Goal: Book appointment/travel/reservation

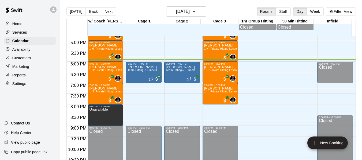
scroll to position [358, 0]
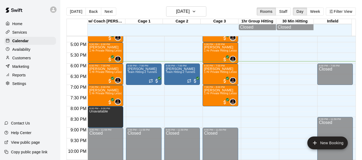
click at [140, 9] on div "[DATE] Back [DATE][DATE] Rooms Staff Day Week Filter View" at bounding box center [210, 12] width 289 height 12
click at [25, 60] on p "Customers" at bounding box center [21, 57] width 18 height 5
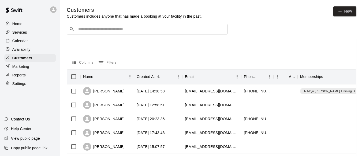
click at [105, 29] on input "Search customers by name or email" at bounding box center [151, 29] width 148 height 5
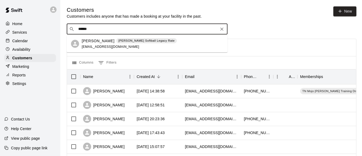
type input "******"
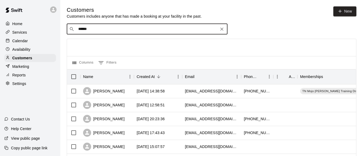
click at [104, 31] on input "******" at bounding box center [147, 29] width 140 height 5
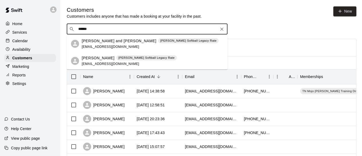
click at [97, 59] on p "[PERSON_NAME]" at bounding box center [98, 58] width 33 height 6
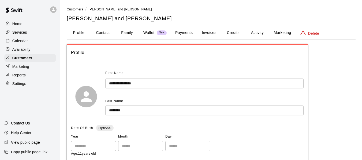
click at [256, 33] on button "Activity" at bounding box center [257, 33] width 24 height 13
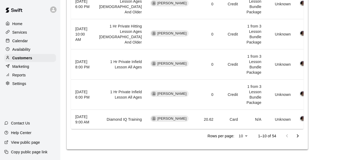
scroll to position [669, 0]
click at [297, 136] on icon "Go to next page" at bounding box center [297, 136] width 6 height 6
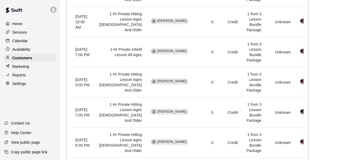
scroll to position [411, 0]
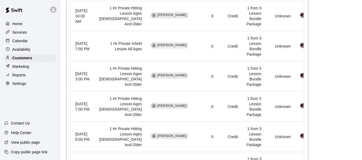
click at [26, 33] on p "Services" at bounding box center [19, 32] width 15 height 5
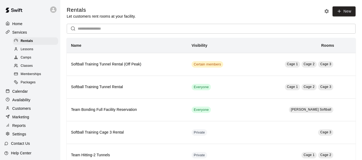
click at [28, 93] on p "Calendar" at bounding box center [20, 91] width 16 height 5
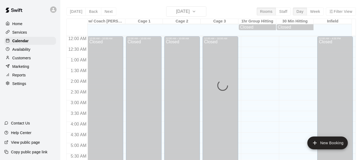
scroll to position [367, 0]
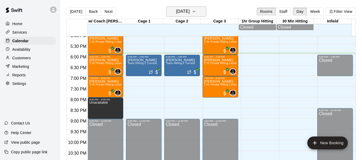
click at [196, 10] on icon "button" at bounding box center [194, 11] width 4 height 6
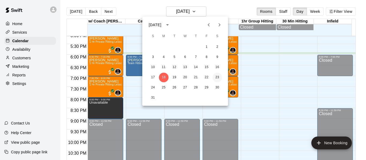
click at [216, 75] on button "23" at bounding box center [217, 78] width 10 height 10
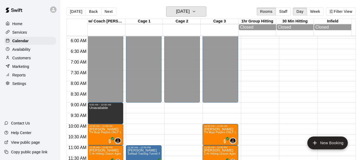
scroll to position [126, 0]
click at [196, 11] on icon "button" at bounding box center [194, 11] width 4 height 6
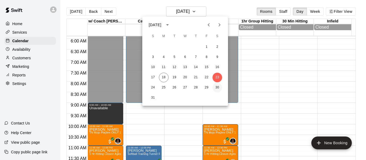
click at [215, 87] on button "30" at bounding box center [217, 88] width 10 height 10
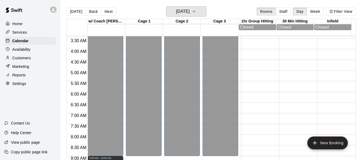
scroll to position [73, 0]
click at [196, 12] on icon "button" at bounding box center [194, 11] width 4 height 6
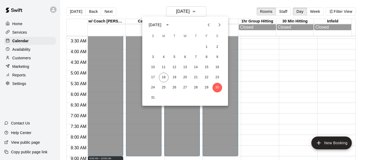
click at [219, 25] on icon "Next month" at bounding box center [219, 25] width 6 height 6
click at [217, 46] on button "6" at bounding box center [217, 47] width 10 height 10
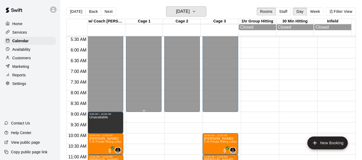
scroll to position [126, 0]
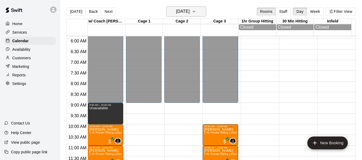
click at [205, 12] on button "[DATE]" at bounding box center [186, 11] width 40 height 10
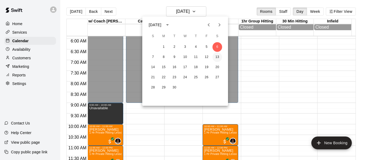
click at [216, 58] on button "13" at bounding box center [217, 57] width 10 height 10
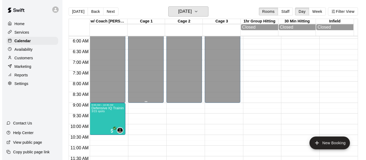
scroll to position [135, 0]
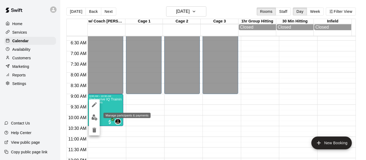
click at [93, 120] on img "edit" at bounding box center [94, 118] width 6 height 6
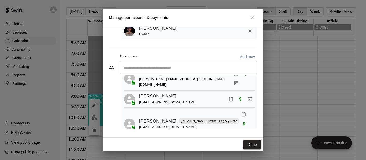
scroll to position [22, 0]
click at [249, 145] on button "Done" at bounding box center [252, 145] width 18 height 10
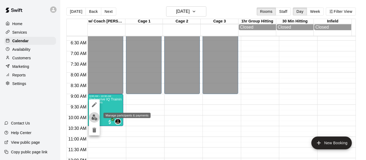
click at [91, 120] on img "edit" at bounding box center [94, 118] width 6 height 6
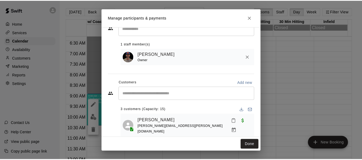
scroll to position [45, 0]
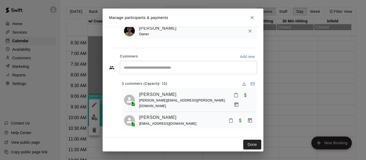
click at [253, 17] on icon "Close" at bounding box center [251, 17] width 5 height 5
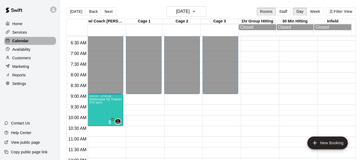
click at [32, 40] on div "Calendar" at bounding box center [30, 41] width 52 height 8
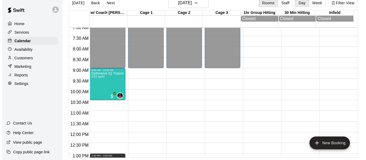
scroll to position [162, 0]
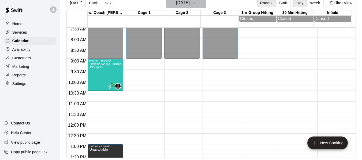
click at [196, 4] on icon "button" at bounding box center [194, 3] width 4 height 6
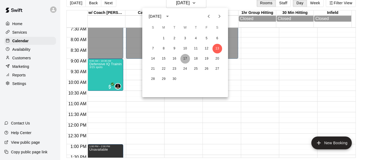
click at [185, 59] on button "17" at bounding box center [185, 59] width 10 height 10
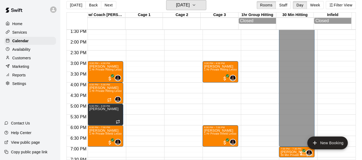
scroll to position [305, 0]
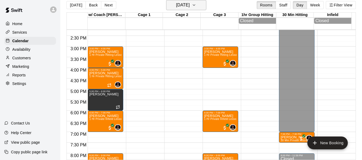
click at [196, 6] on icon "button" at bounding box center [194, 5] width 4 height 6
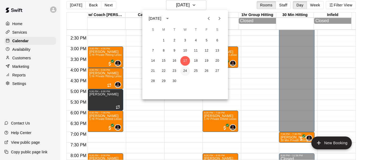
click at [184, 71] on button "24" at bounding box center [185, 71] width 10 height 10
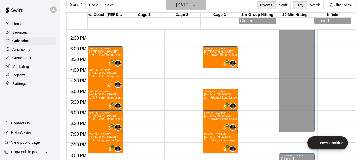
click at [206, 3] on button "[DATE]" at bounding box center [186, 5] width 40 height 10
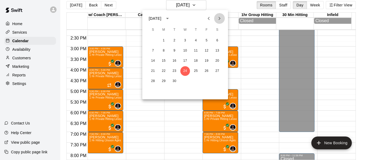
click at [222, 17] on icon "Next month" at bounding box center [219, 18] width 6 height 6
click at [186, 39] on button "1" at bounding box center [185, 41] width 10 height 10
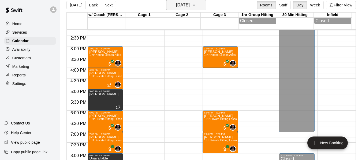
click at [202, 8] on button "[DATE]" at bounding box center [186, 5] width 40 height 10
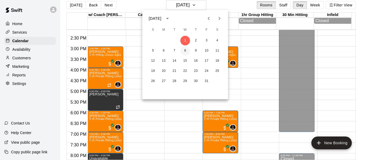
click at [186, 47] on button "8" at bounding box center [185, 51] width 10 height 10
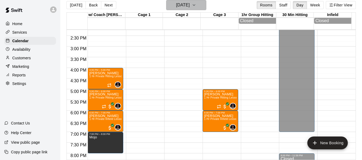
click at [206, 6] on button "[DATE]" at bounding box center [186, 5] width 40 height 10
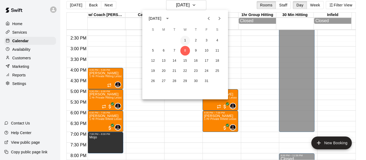
click at [185, 40] on button "1" at bounding box center [185, 41] width 10 height 10
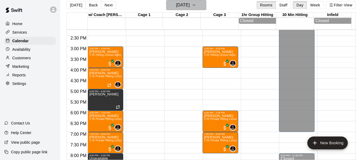
click at [196, 2] on icon "button" at bounding box center [194, 5] width 4 height 6
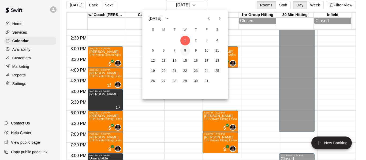
click at [186, 49] on button "8" at bounding box center [185, 51] width 10 height 10
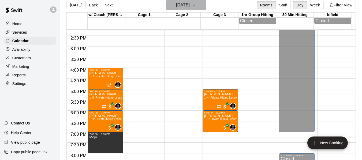
click at [196, 6] on icon "button" at bounding box center [194, 5] width 4 height 6
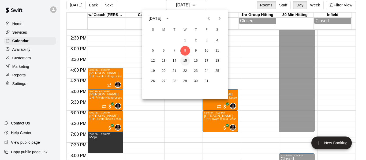
click at [187, 61] on button "15" at bounding box center [185, 61] width 10 height 10
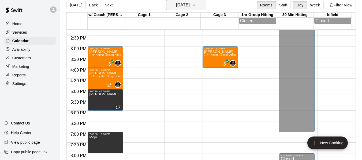
click at [202, 5] on button "[DATE]" at bounding box center [186, 5] width 40 height 10
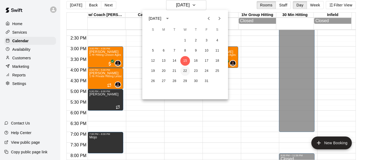
click at [184, 71] on button "22" at bounding box center [185, 71] width 10 height 10
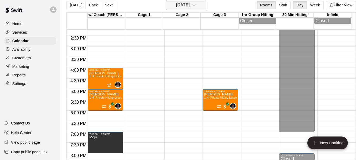
click at [196, 5] on icon "button" at bounding box center [194, 5] width 4 height 6
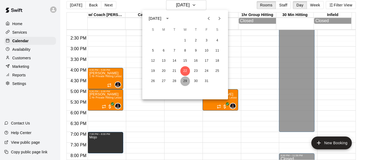
click at [186, 82] on button "29" at bounding box center [185, 82] width 10 height 10
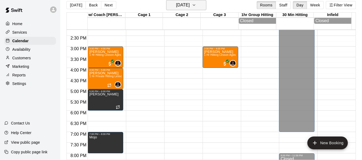
click at [196, 6] on icon "button" at bounding box center [194, 5] width 4 height 6
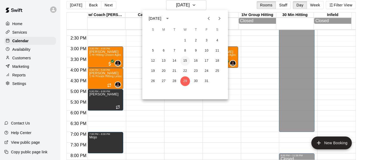
click at [185, 59] on button "15" at bounding box center [185, 61] width 10 height 10
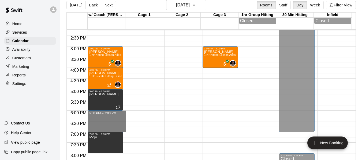
drag, startPoint x: 114, startPoint y: 113, endPoint x: 114, endPoint y: 131, distance: 17.7
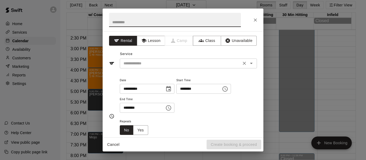
click at [167, 63] on input "text" at bounding box center [180, 63] width 118 height 7
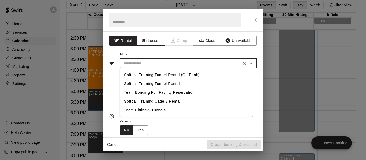
click at [156, 41] on button "Lesson" at bounding box center [151, 41] width 28 height 10
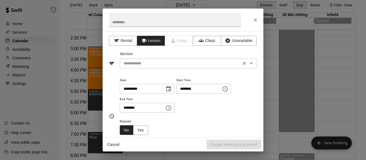
click at [159, 63] on input "text" at bounding box center [180, 63] width 118 height 7
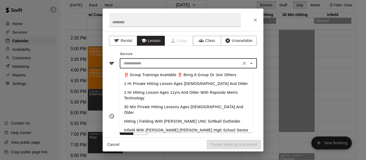
click at [162, 83] on li "1 Hr Private Hitting Lesson Ages [DEMOGRAPHIC_DATA] And Older" at bounding box center [186, 84] width 133 height 9
type input "**********"
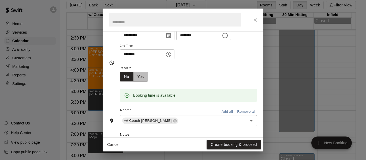
click at [145, 78] on button "Yes" at bounding box center [140, 77] width 15 height 10
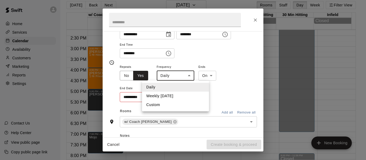
click at [191, 77] on body "Home Services Calendar Availability Customers Marketing Reports Settings Contac…" at bounding box center [183, 78] width 366 height 169
click at [185, 96] on li "Weekly [DATE]" at bounding box center [175, 96] width 67 height 9
type input "******"
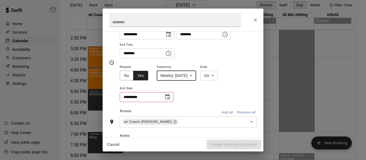
click at [167, 95] on icon "Choose date" at bounding box center [167, 96] width 5 height 5
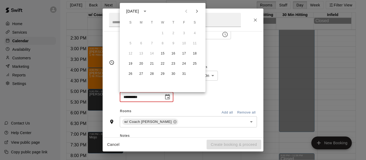
click at [148, 10] on icon "calendar view is open, switch to year view" at bounding box center [145, 11] width 6 height 6
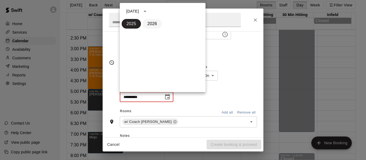
click at [150, 24] on button "2026" at bounding box center [151, 24] width 19 height 10
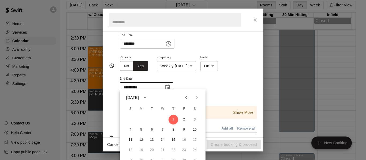
scroll to position [67, 0]
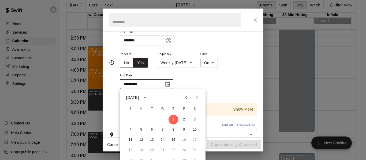
click at [214, 80] on div "**********" at bounding box center [188, 73] width 137 height 44
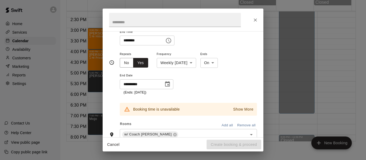
scroll to position [9, 0]
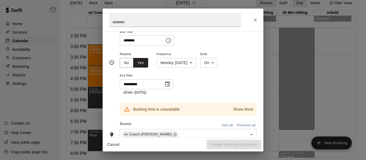
click at [236, 111] on p "Show More" at bounding box center [243, 110] width 20 height 6
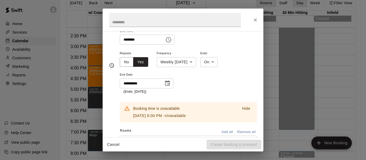
scroll to position [71, 0]
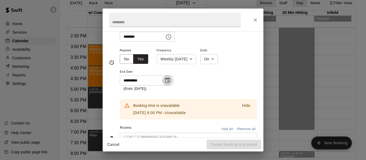
click at [167, 83] on icon "Choose date, selected date is Oct 1, 2026" at bounding box center [167, 80] width 5 height 5
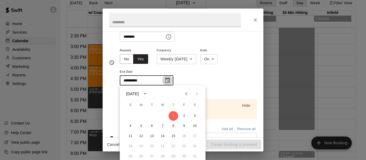
click at [170, 81] on icon "Choose date, selected date is Oct 1, 2026" at bounding box center [167, 80] width 5 height 5
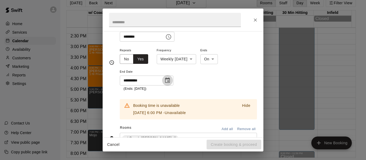
click at [168, 79] on icon "Choose date, selected date is Oct 1, 2026" at bounding box center [167, 80] width 5 height 5
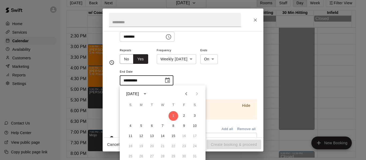
click at [146, 94] on icon "calendar view is open, switch to year view" at bounding box center [145, 93] width 3 height 1
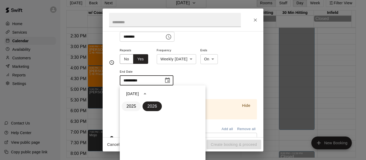
click at [131, 105] on button "2025" at bounding box center [131, 107] width 19 height 10
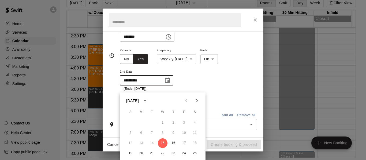
scroll to position [67, 0]
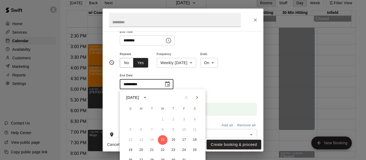
click at [195, 98] on icon "Next month" at bounding box center [197, 98] width 6 height 6
click at [162, 151] on button "19" at bounding box center [163, 151] width 10 height 10
type input "**********"
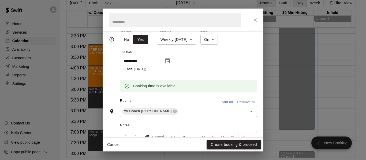
scroll to position [94, 0]
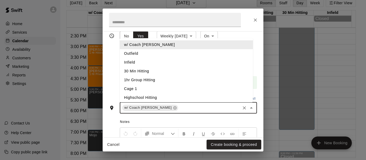
click at [185, 110] on input "text" at bounding box center [209, 108] width 61 height 7
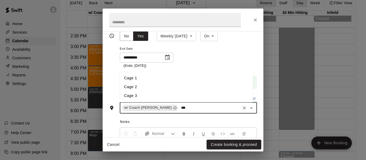
type input "****"
click at [148, 99] on li "Cage 3" at bounding box center [186, 96] width 133 height 9
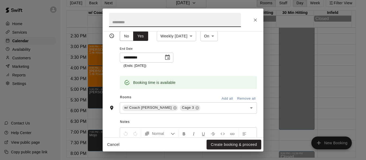
click at [173, 24] on input "text" at bounding box center [175, 20] width 132 height 14
type input "**********"
click at [216, 55] on div "**********" at bounding box center [188, 46] width 137 height 44
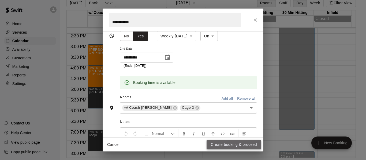
click at [240, 146] on button "Create booking & proceed" at bounding box center [233, 145] width 55 height 10
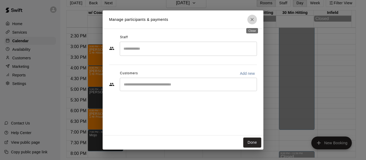
click at [251, 19] on icon "Close" at bounding box center [251, 19] width 3 height 3
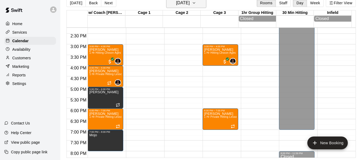
click at [196, 2] on icon "button" at bounding box center [194, 3] width 4 height 6
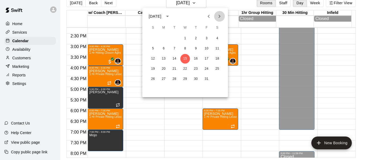
click at [219, 16] on icon "Next month" at bounding box center [219, 16] width 6 height 6
click at [219, 19] on icon "Next month" at bounding box center [219, 16] width 6 height 6
click at [185, 38] on button "3" at bounding box center [185, 39] width 10 height 10
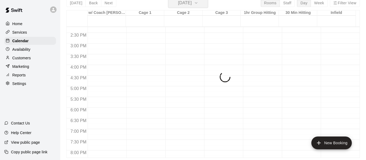
scroll to position [6, 0]
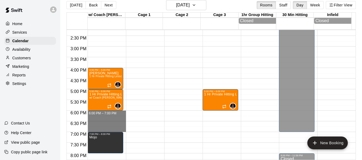
drag, startPoint x: 98, startPoint y: 114, endPoint x: 99, endPoint y: 129, distance: 15.6
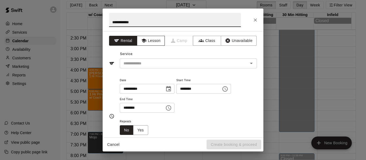
type input "**********"
click at [157, 38] on button "Lesson" at bounding box center [151, 41] width 28 height 10
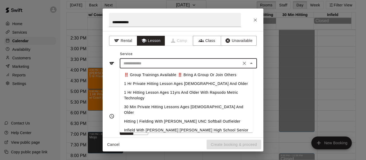
click at [151, 64] on input "text" at bounding box center [180, 63] width 118 height 7
click at [157, 85] on li "1 Hr Private Hitting Lesson Ages [DEMOGRAPHIC_DATA] And Older" at bounding box center [186, 84] width 133 height 9
type input "**********"
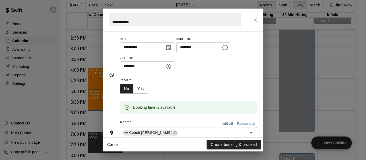
scroll to position [45, 0]
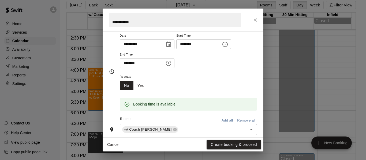
click at [144, 87] on button "Yes" at bounding box center [140, 86] width 15 height 10
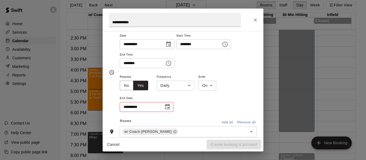
click at [195, 87] on div "**********" at bounding box center [188, 93] width 137 height 39
click at [190, 87] on body "Home Services Calendar Availability Customers Marketing Reports Settings Contac…" at bounding box center [183, 78] width 366 height 169
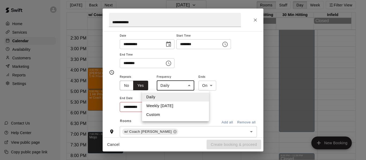
click at [179, 107] on li "Weekly [DATE]" at bounding box center [175, 106] width 67 height 9
type input "******"
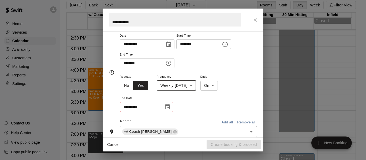
click at [168, 107] on icon "Choose date" at bounding box center [167, 107] width 6 height 6
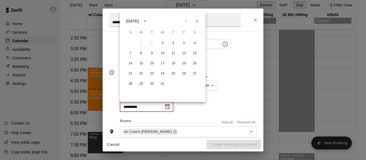
click at [148, 18] on icon "calendar view is open, switch to year view" at bounding box center [145, 21] width 6 height 6
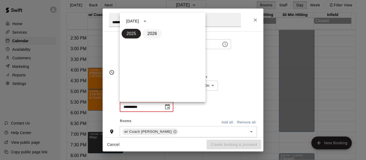
click at [152, 37] on button "2026" at bounding box center [151, 34] width 19 height 10
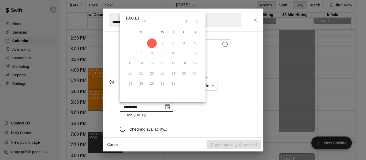
type input "**********"
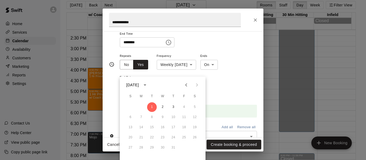
scroll to position [80, 0]
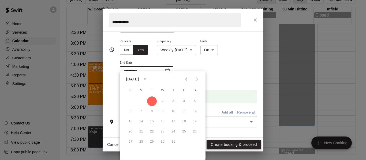
click at [234, 144] on button "Create booking & proceed" at bounding box center [233, 145] width 55 height 10
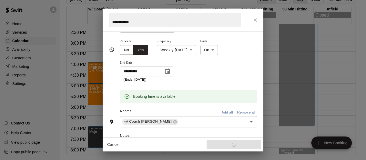
scroll to position [9, 0]
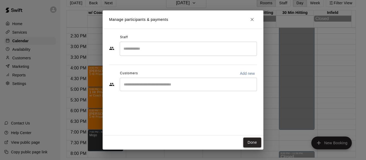
click at [254, 144] on button "Done" at bounding box center [252, 143] width 18 height 10
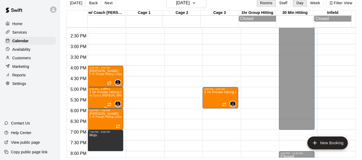
click at [101, 92] on p "1 Hr Private Hitting Lesson Ages [DEMOGRAPHIC_DATA] And Older" at bounding box center [105, 92] width 32 height 0
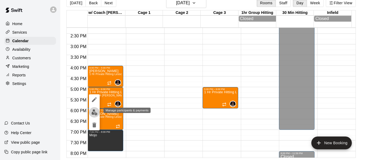
click at [93, 113] on img "edit" at bounding box center [94, 113] width 6 height 6
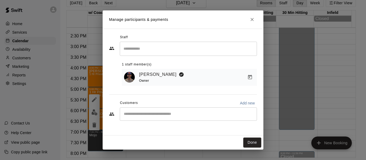
click at [249, 18] on icon "Close" at bounding box center [251, 19] width 5 height 5
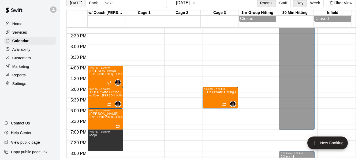
click at [73, 2] on button "[DATE]" at bounding box center [75, 3] width 19 height 8
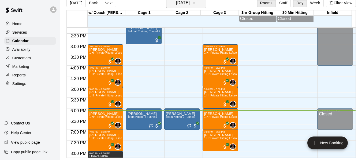
click at [196, 3] on icon "button" at bounding box center [194, 3] width 4 height 6
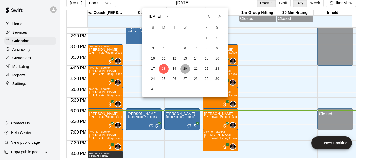
click at [185, 70] on button "20" at bounding box center [185, 69] width 10 height 10
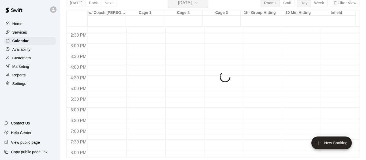
scroll to position [6, 0]
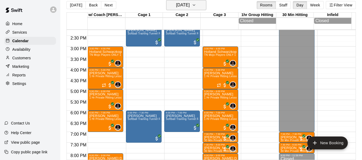
click at [196, 3] on icon "button" at bounding box center [194, 5] width 4 height 6
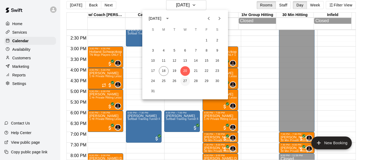
click at [183, 81] on button "27" at bounding box center [185, 82] width 10 height 10
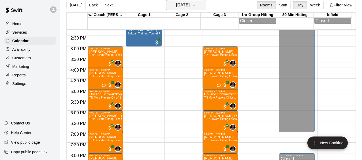
click at [196, 5] on icon "button" at bounding box center [194, 5] width 4 height 6
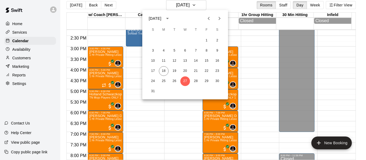
click at [219, 18] on icon "Next month" at bounding box center [220, 18] width 2 height 3
click at [220, 17] on icon "Next month" at bounding box center [219, 18] width 6 height 6
click at [184, 51] on button "8" at bounding box center [185, 51] width 10 height 10
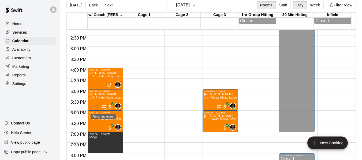
click at [103, 109] on icon "Recurring event" at bounding box center [104, 107] width 4 height 4
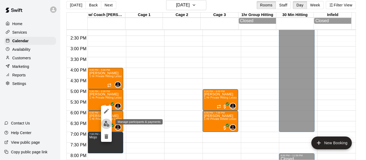
click at [107, 124] on img "edit" at bounding box center [106, 124] width 6 height 6
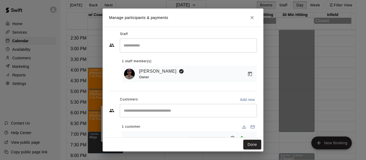
scroll to position [0, 0]
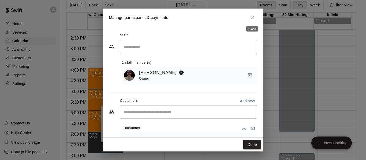
click at [251, 19] on icon "Close" at bounding box center [251, 17] width 5 height 5
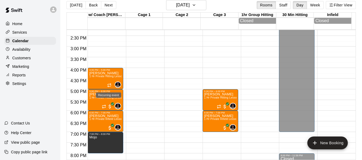
click at [103, 98] on div "Recurring event" at bounding box center [108, 94] width 26 height 10
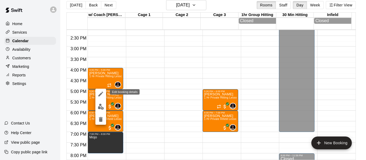
click at [101, 96] on icon "edit" at bounding box center [100, 94] width 6 height 6
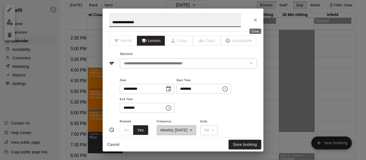
click at [254, 21] on icon "Close" at bounding box center [255, 19] width 3 height 3
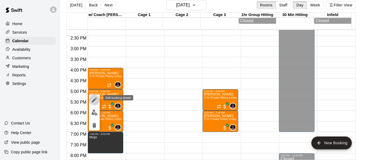
click at [93, 101] on icon "edit" at bounding box center [94, 100] width 5 height 5
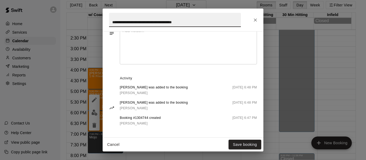
scroll to position [224, 0]
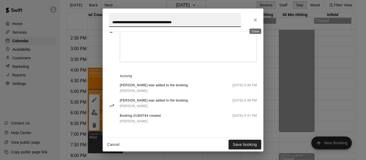
click at [255, 21] on icon "Close" at bounding box center [255, 19] width 5 height 5
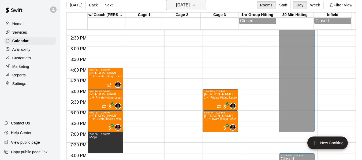
click at [196, 4] on icon "button" at bounding box center [194, 5] width 4 height 6
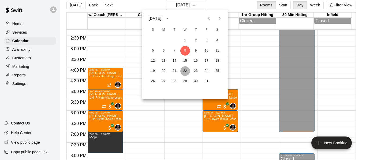
click at [185, 72] on button "22" at bounding box center [185, 71] width 10 height 10
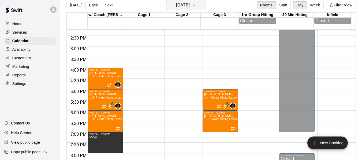
click at [196, 2] on icon "button" at bounding box center [194, 5] width 4 height 6
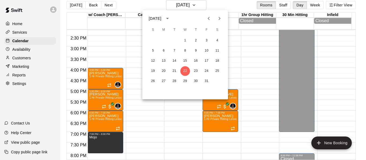
click at [220, 18] on icon "Next month" at bounding box center [220, 18] width 2 height 3
click at [185, 50] on button "5" at bounding box center [185, 51] width 10 height 10
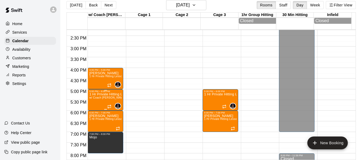
click at [105, 95] on p "1 Hr Private Hitting Lesson Ages [DEMOGRAPHIC_DATA] And Older" at bounding box center [105, 95] width 32 height 0
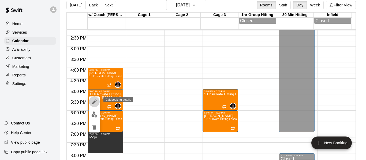
click at [96, 101] on icon "edit" at bounding box center [94, 102] width 6 height 6
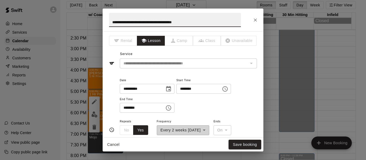
drag, startPoint x: 198, startPoint y: 21, endPoint x: 91, endPoint y: 11, distance: 107.8
click at [99, 22] on div "**********" at bounding box center [183, 80] width 366 height 160
type input "**********"
click at [245, 145] on button "Save booking" at bounding box center [244, 145] width 33 height 10
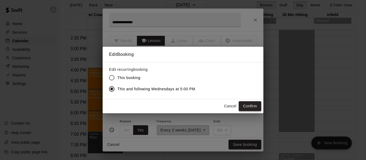
click at [249, 106] on button "Confirm" at bounding box center [250, 106] width 22 height 10
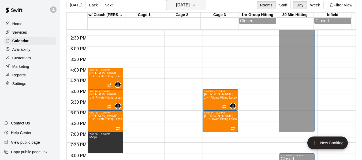
click at [190, 7] on h6 "[DATE]" at bounding box center [183, 4] width 14 height 7
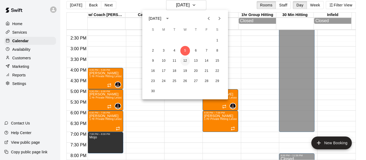
click at [185, 61] on button "12" at bounding box center [185, 61] width 10 height 10
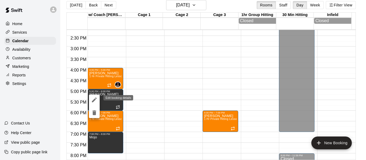
click at [95, 101] on icon "edit" at bounding box center [94, 100] width 6 height 6
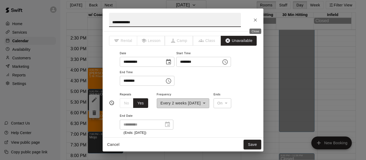
click at [255, 21] on icon "Close" at bounding box center [255, 19] width 5 height 5
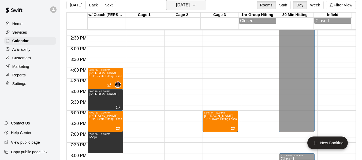
click at [202, 3] on button "[DATE]" at bounding box center [186, 5] width 40 height 10
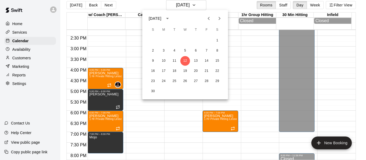
click at [208, 17] on icon "Previous month" at bounding box center [208, 18] width 6 height 6
click at [185, 41] on button "1" at bounding box center [185, 41] width 10 height 10
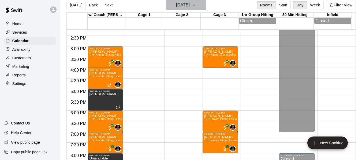
click at [202, 7] on button "[DATE]" at bounding box center [186, 5] width 40 height 10
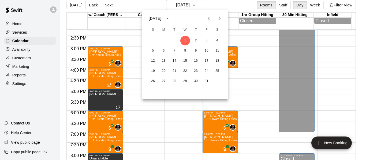
click at [206, 18] on icon "Previous month" at bounding box center [208, 18] width 6 height 6
click at [184, 43] on button "3" at bounding box center [185, 41] width 10 height 10
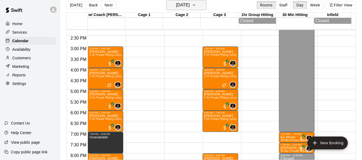
click at [196, 6] on icon "button" at bounding box center [194, 5] width 4 height 6
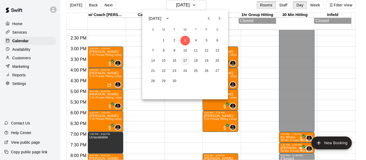
click at [185, 61] on button "17" at bounding box center [185, 61] width 10 height 10
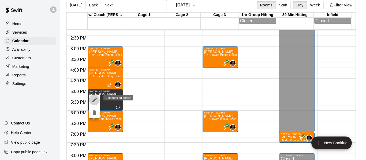
click at [95, 100] on icon "edit" at bounding box center [94, 100] width 5 height 5
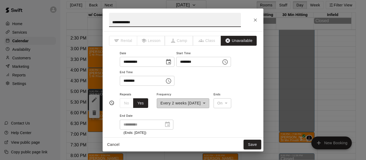
drag, startPoint x: 143, startPoint y: 22, endPoint x: 75, endPoint y: 20, distance: 67.8
click at [76, 23] on div "**********" at bounding box center [183, 80] width 366 height 160
type input "*"
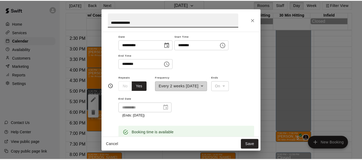
scroll to position [18, 0]
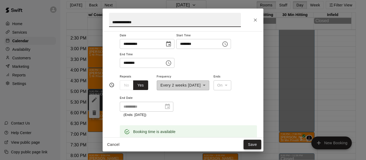
type input "**********"
click at [251, 146] on button "Save" at bounding box center [252, 145] width 18 height 10
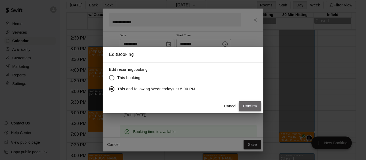
click at [249, 107] on button "Confirm" at bounding box center [250, 106] width 22 height 10
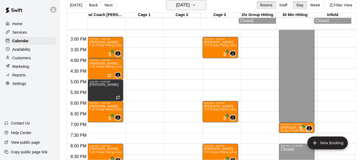
scroll to position [314, 0]
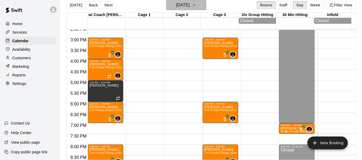
click at [206, 5] on button "[DATE]" at bounding box center [186, 5] width 40 height 10
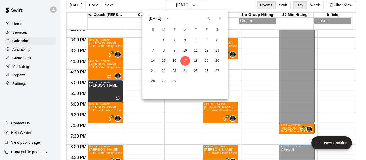
click at [163, 60] on button "15" at bounding box center [164, 61] width 10 height 10
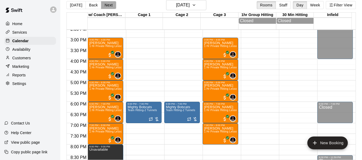
click at [112, 4] on button "Next" at bounding box center [108, 5] width 15 height 8
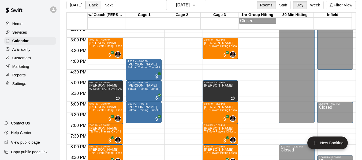
click at [95, 5] on button "Back" at bounding box center [93, 5] width 16 height 8
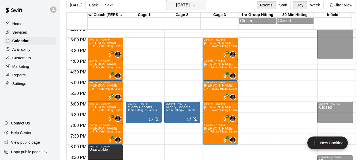
click at [196, 3] on icon "button" at bounding box center [194, 5] width 4 height 6
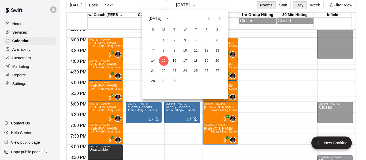
drag, startPoint x: 205, startPoint y: 17, endPoint x: 208, endPoint y: 21, distance: 5.4
click at [205, 17] on button "Previous month" at bounding box center [208, 18] width 11 height 11
click at [186, 70] on button "20" at bounding box center [185, 71] width 10 height 10
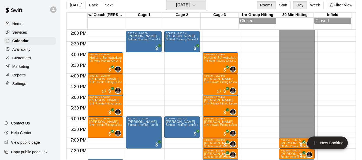
scroll to position [296, 0]
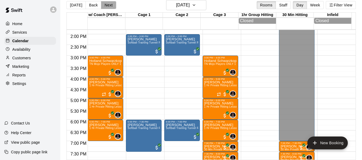
click at [110, 6] on button "Next" at bounding box center [108, 5] width 15 height 8
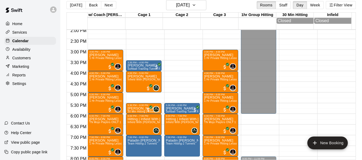
scroll to position [305, 0]
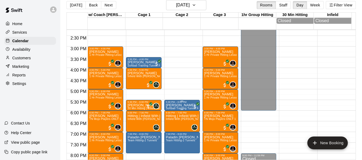
click at [183, 106] on p "[PERSON_NAME]" at bounding box center [182, 106] width 32 height 0
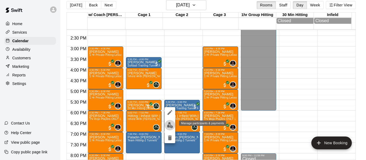
click at [169, 127] on img "edit" at bounding box center [170, 125] width 6 height 6
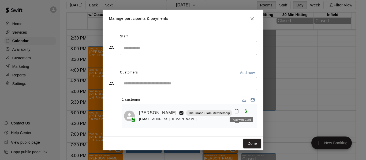
click at [241, 112] on span "Paid with Card" at bounding box center [246, 111] width 10 height 5
click at [242, 111] on span "Paid with Card" at bounding box center [246, 111] width 10 height 5
click at [241, 111] on span "Paid with Card" at bounding box center [246, 111] width 10 height 5
click at [235, 122] on icon "Manage bookings & payment" at bounding box center [237, 121] width 4 height 5
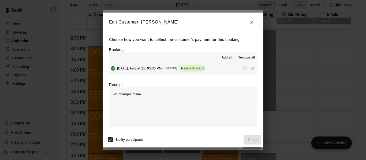
click at [253, 23] on icon "button" at bounding box center [252, 22] width 4 height 4
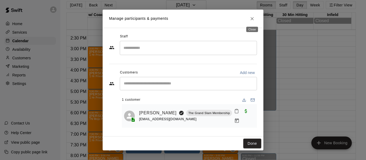
click at [250, 18] on icon "Close" at bounding box center [251, 18] width 5 height 5
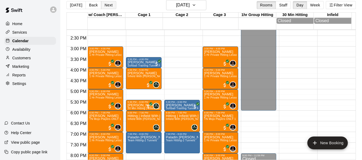
click at [108, 5] on button "Next" at bounding box center [108, 5] width 15 height 8
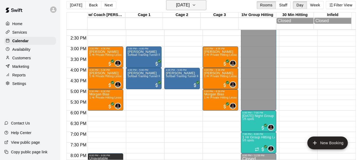
click at [196, 5] on icon "button" at bounding box center [194, 5] width 4 height 6
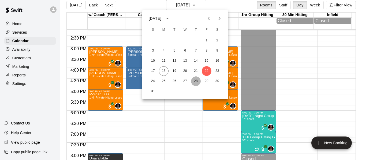
click at [194, 78] on button "28" at bounding box center [196, 82] width 10 height 10
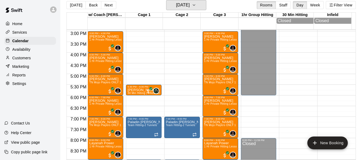
scroll to position [322, 0]
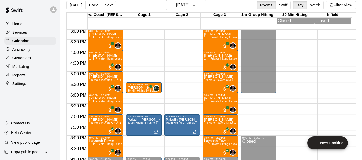
click at [28, 34] on div "Services" at bounding box center [30, 32] width 52 height 8
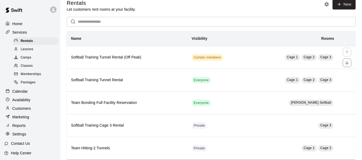
scroll to position [9, 0]
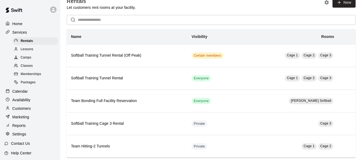
click at [37, 51] on div "Lessons" at bounding box center [35, 49] width 45 height 7
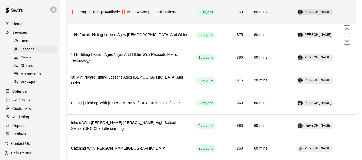
scroll to position [63, 0]
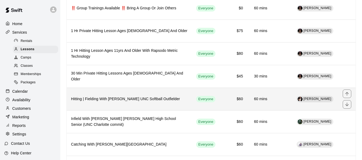
click at [106, 99] on h6 "Hitting | Fielding With [PERSON_NAME] UNC Softball Outfielder" at bounding box center [129, 99] width 116 height 6
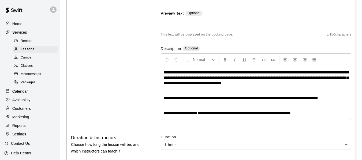
scroll to position [62, 0]
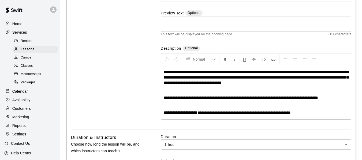
click at [164, 71] on span "**********" at bounding box center [256, 77] width 185 height 15
click at [168, 70] on span "**********" at bounding box center [256, 77] width 185 height 15
click at [180, 70] on span "**********" at bounding box center [256, 77] width 185 height 15
click at [164, 71] on span "**********" at bounding box center [256, 77] width 185 height 15
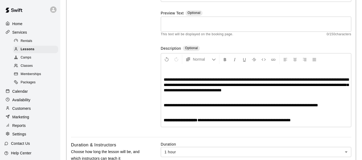
click at [164, 71] on p at bounding box center [256, 72] width 185 height 5
click at [194, 70] on span "**********" at bounding box center [198, 72] width 69 height 4
click at [271, 73] on p "**********" at bounding box center [256, 72] width 185 height 5
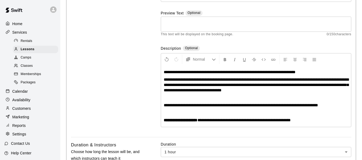
click at [164, 70] on span "**********" at bounding box center [230, 72] width 132 height 4
click at [295, 71] on span "**********" at bounding box center [231, 72] width 135 height 4
click at [292, 71] on p "**********" at bounding box center [256, 72] width 185 height 5
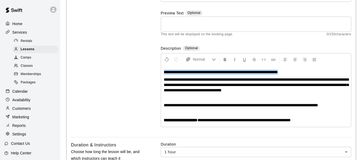
drag, startPoint x: 292, startPoint y: 71, endPoint x: 163, endPoint y: 71, distance: 129.1
click at [163, 71] on div "**********" at bounding box center [256, 97] width 190 height 62
click at [228, 57] on button "Format Bold" at bounding box center [224, 60] width 9 height 10
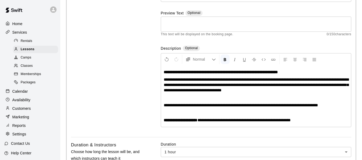
click at [316, 74] on p "**********" at bounding box center [256, 72] width 185 height 5
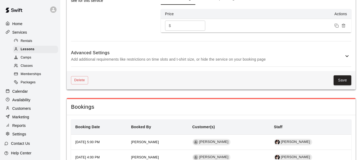
scroll to position [446, 0]
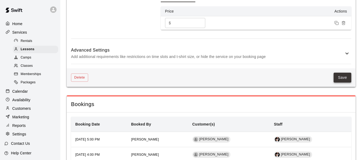
click at [344, 80] on button "Save" at bounding box center [342, 78] width 18 height 10
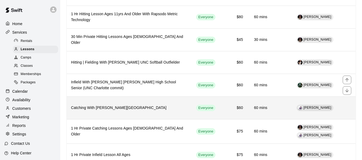
scroll to position [107, 0]
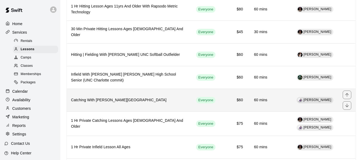
click at [131, 103] on h6 "Catching With [PERSON_NAME][GEOGRAPHIC_DATA]" at bounding box center [129, 100] width 116 height 6
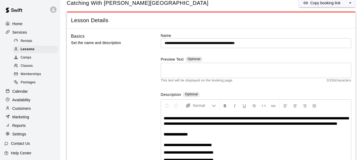
scroll to position [22, 0]
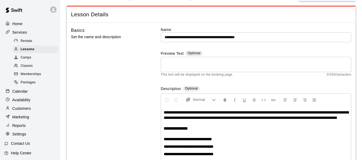
click at [165, 111] on span "**********" at bounding box center [256, 115] width 185 height 9
click at [164, 111] on span "**********" at bounding box center [256, 115] width 185 height 9
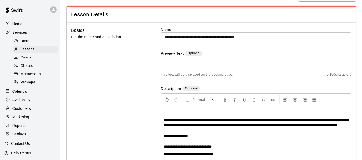
click at [164, 111] on p at bounding box center [256, 112] width 185 height 5
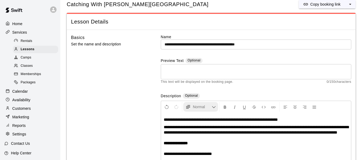
scroll to position [13, 0]
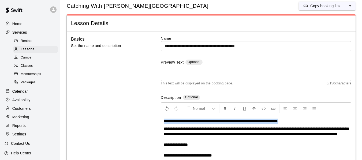
drag, startPoint x: 163, startPoint y: 121, endPoint x: 295, endPoint y: 122, distance: 132.3
click at [224, 109] on icon "Format Bold" at bounding box center [225, 109] width 5 height 5
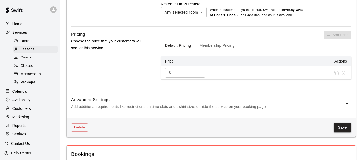
scroll to position [530, 0]
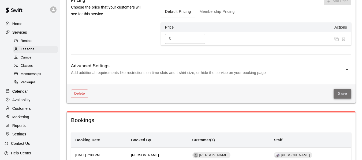
click at [345, 99] on button "Save" at bounding box center [342, 94] width 18 height 10
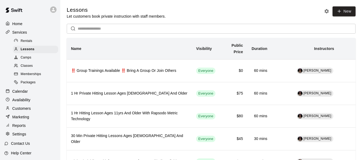
click at [30, 41] on span "Rentals" at bounding box center [27, 41] width 12 height 5
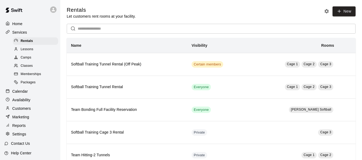
click at [24, 94] on p "Calendar" at bounding box center [20, 91] width 16 height 5
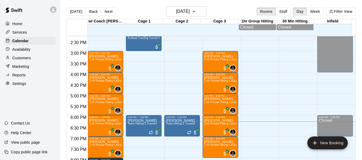
scroll to position [305, 0]
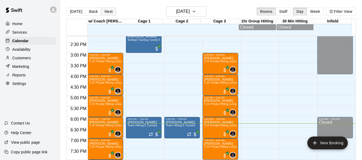
click at [104, 9] on button "Next" at bounding box center [108, 11] width 15 height 8
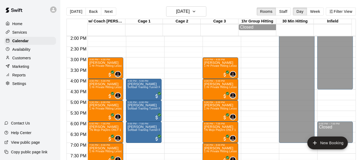
scroll to position [296, 0]
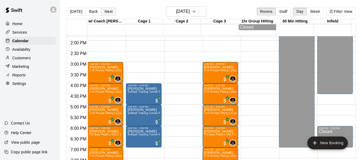
click at [109, 15] on button "Next" at bounding box center [108, 11] width 15 height 8
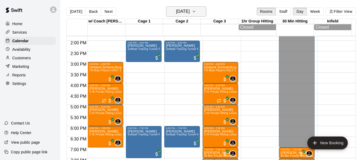
click at [196, 11] on icon "button" at bounding box center [194, 11] width 4 height 6
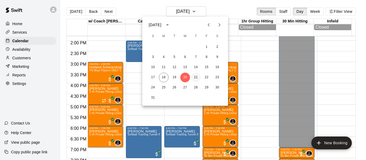
click at [192, 76] on button "21" at bounding box center [196, 78] width 10 height 10
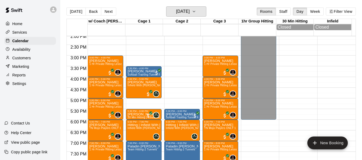
scroll to position [305, 0]
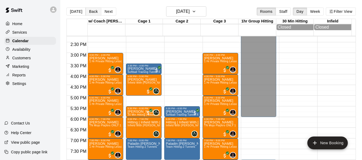
click at [92, 13] on button "Back" at bounding box center [93, 11] width 16 height 8
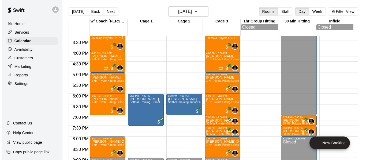
scroll to position [332, 0]
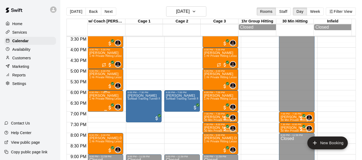
click at [102, 96] on p "[PERSON_NAME]" at bounding box center [105, 96] width 32 height 0
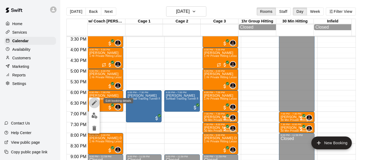
click at [94, 103] on icon "edit" at bounding box center [94, 103] width 5 height 5
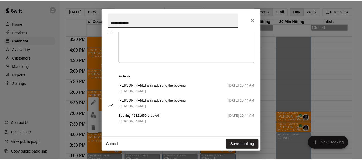
scroll to position [197, 0]
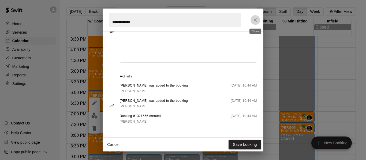
click at [257, 21] on icon "Close" at bounding box center [255, 19] width 5 height 5
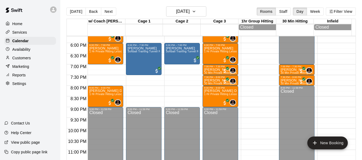
scroll to position [385, 0]
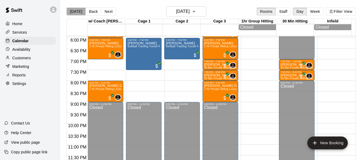
click at [77, 10] on button "[DATE]" at bounding box center [75, 11] width 19 height 8
